Goal: Information Seeking & Learning: Understand process/instructions

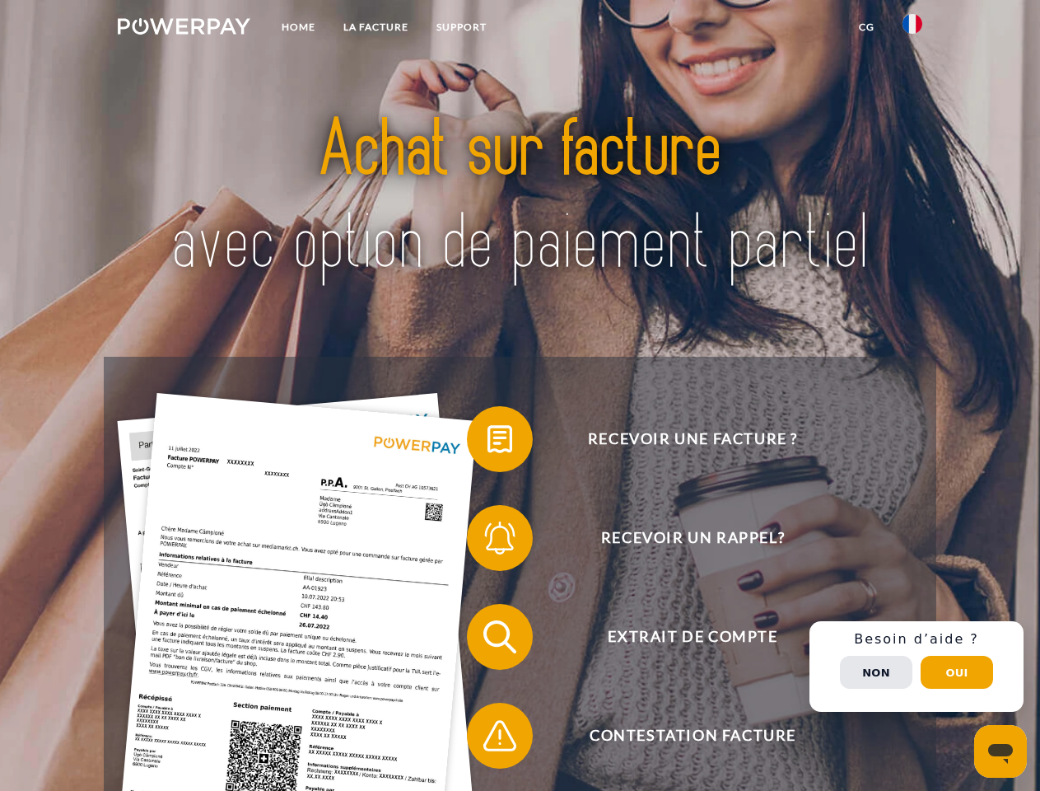
click at [184, 29] on img at bounding box center [184, 26] width 133 height 16
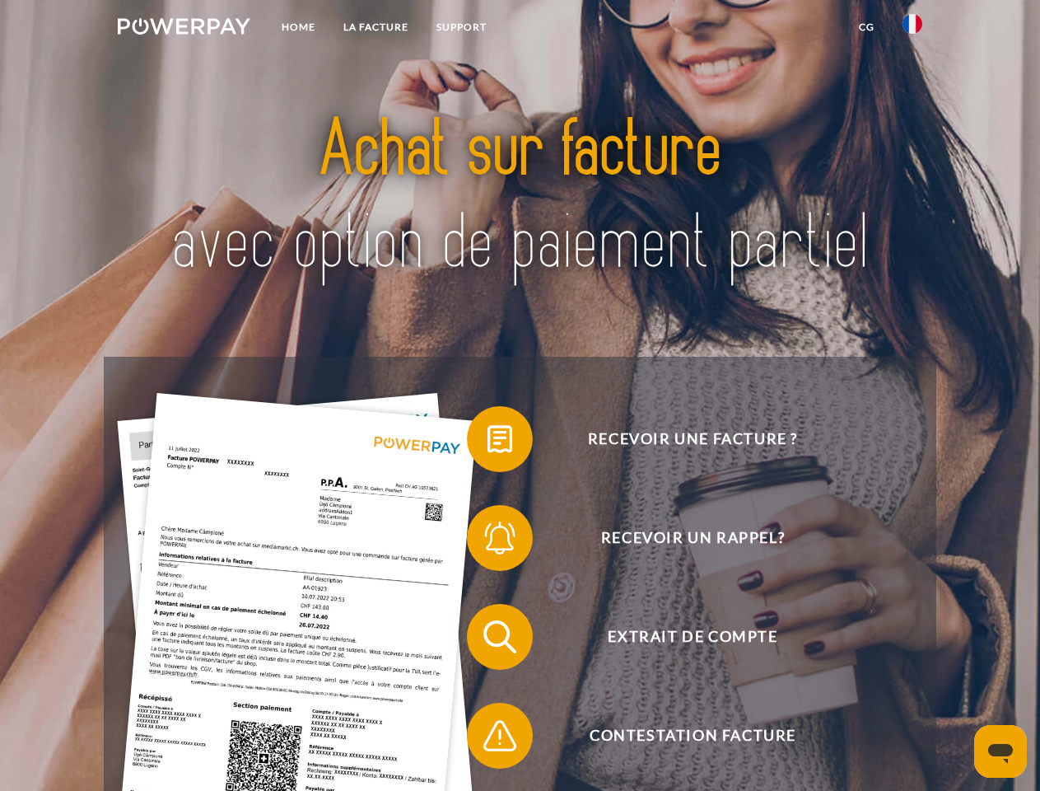
click at [913, 29] on img at bounding box center [913, 24] width 20 height 20
click at [867, 27] on link "CG" at bounding box center [867, 27] width 44 height 30
click at [488, 442] on span at bounding box center [475, 439] width 82 height 82
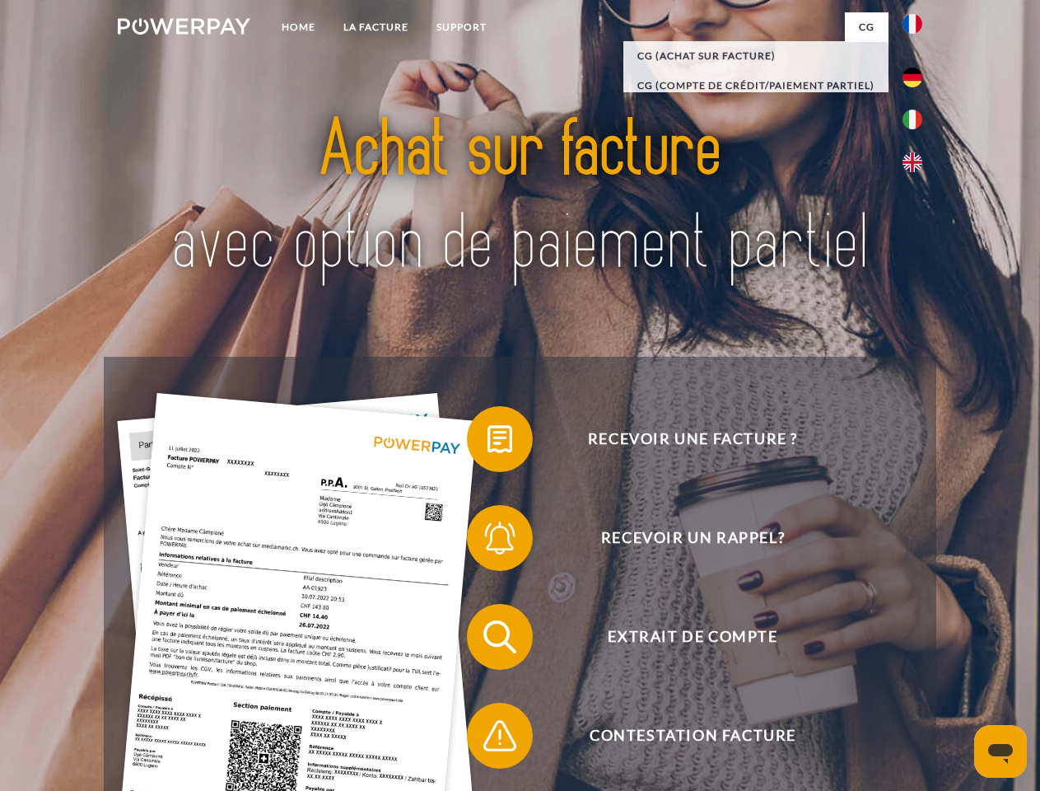
click at [488, 541] on span at bounding box center [475, 538] width 82 height 82
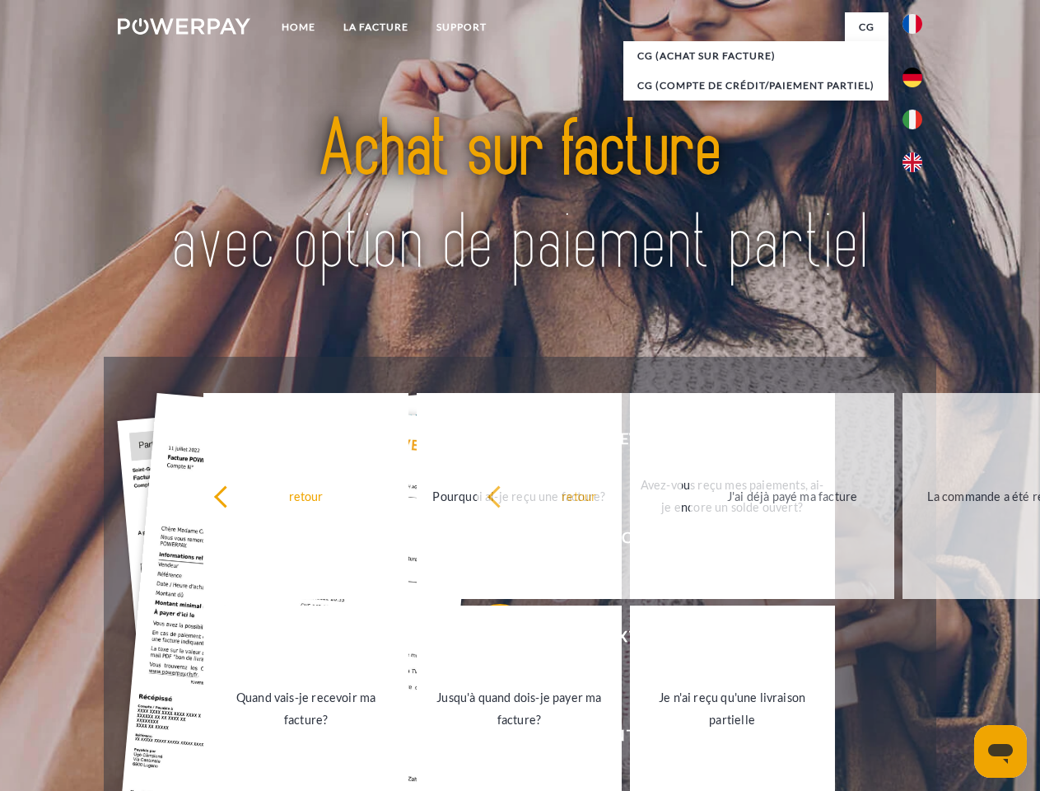
click at [488, 640] on link "Jusqu'à quand dois-je payer ma facture?" at bounding box center [519, 708] width 205 height 206
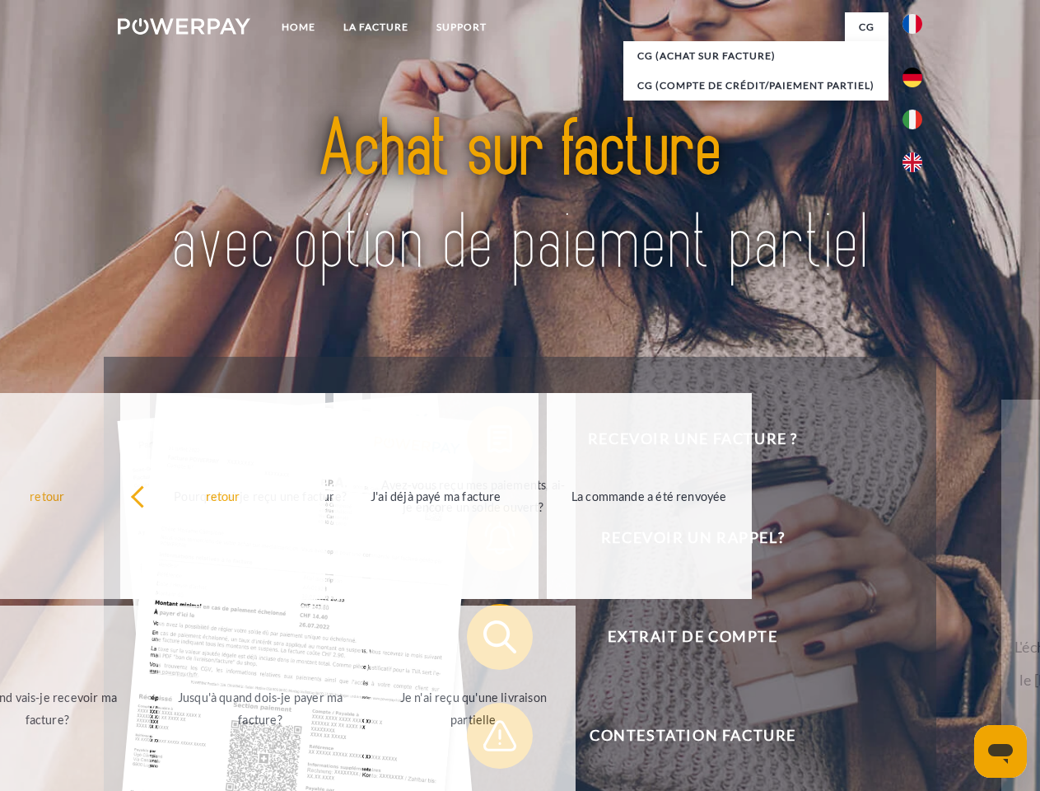
click at [488, 739] on span at bounding box center [475, 735] width 82 height 82
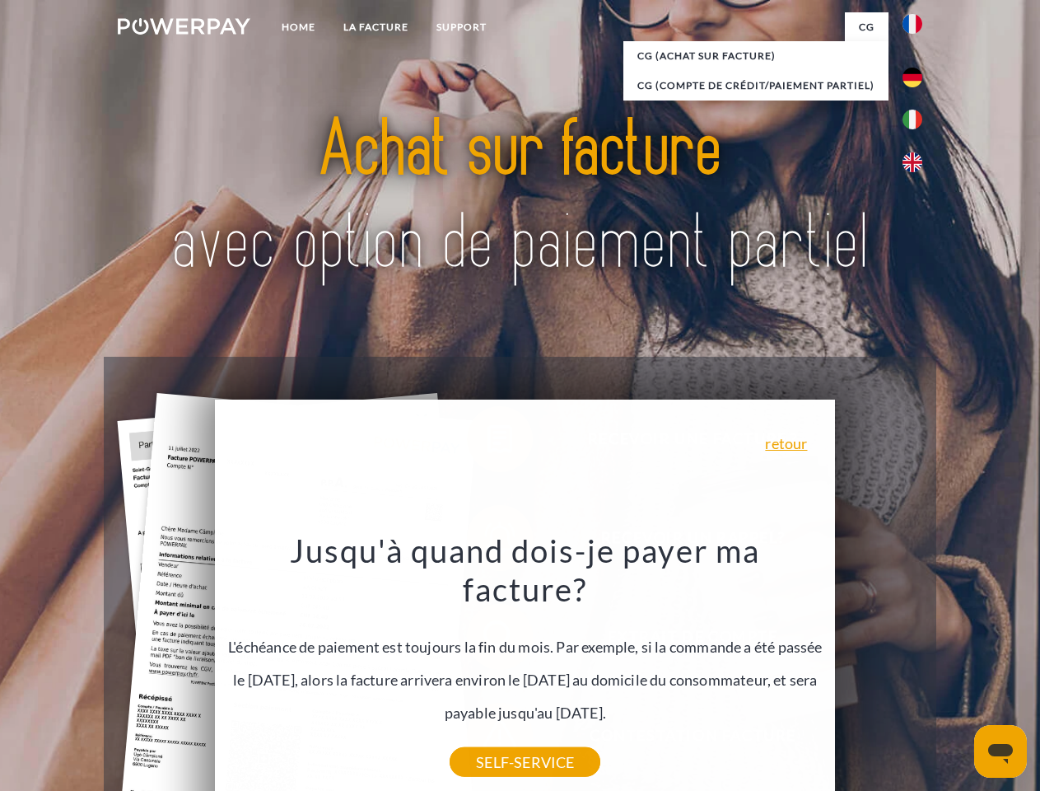
click at [917, 666] on div "Recevoir une facture ? Recevoir un rappel? Extrait de compte retour" at bounding box center [520, 686] width 832 height 659
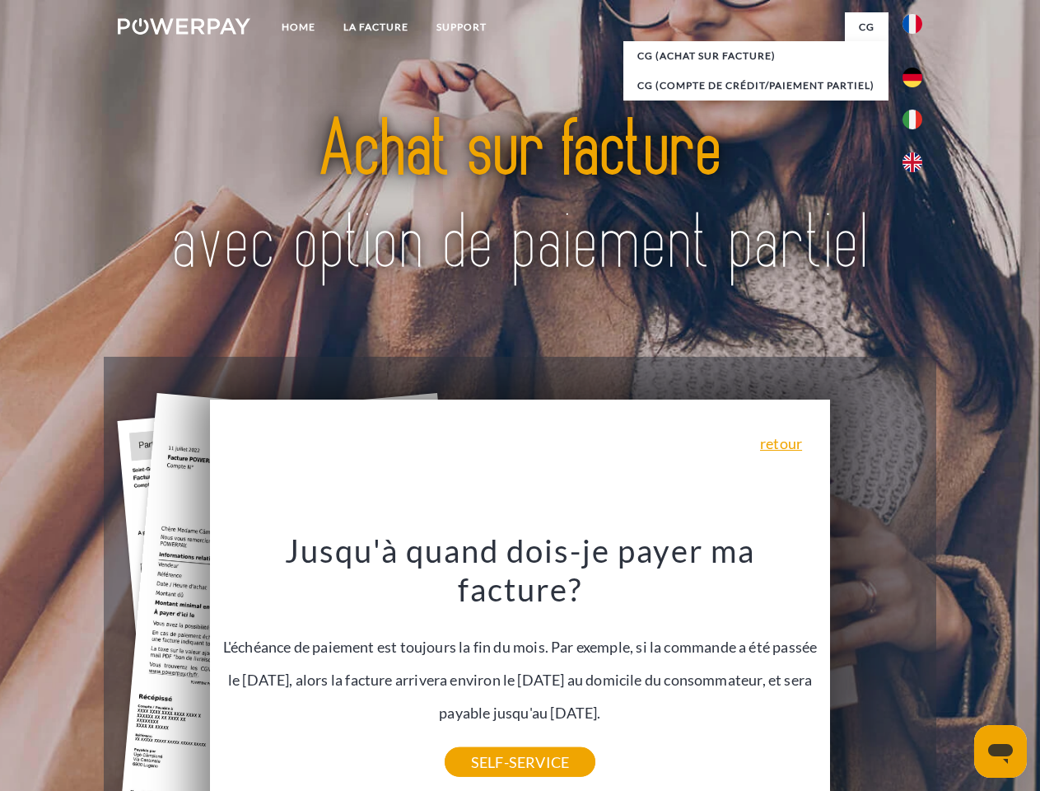
click at [876, 670] on span "Extrait de compte" at bounding box center [693, 637] width 404 height 66
click at [957, 672] on header "Home LA FACTURE Support" at bounding box center [520, 569] width 1040 height 1138
